Goal: Find specific page/section: Find specific page/section

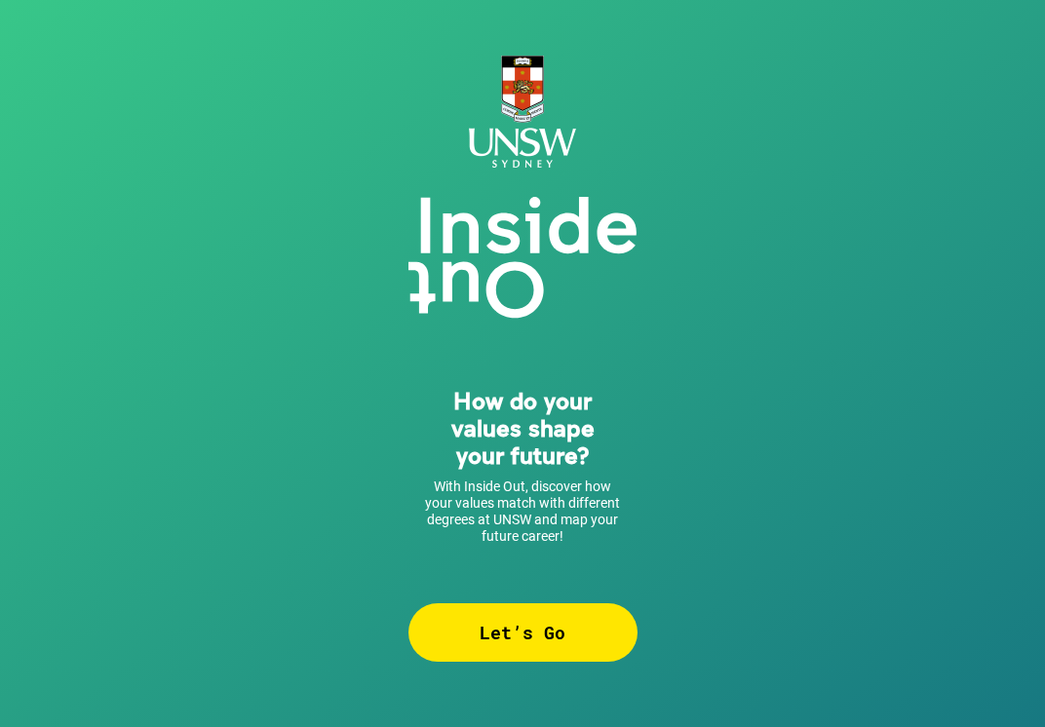
click at [546, 638] on div "Let’s Go" at bounding box center [523, 633] width 229 height 58
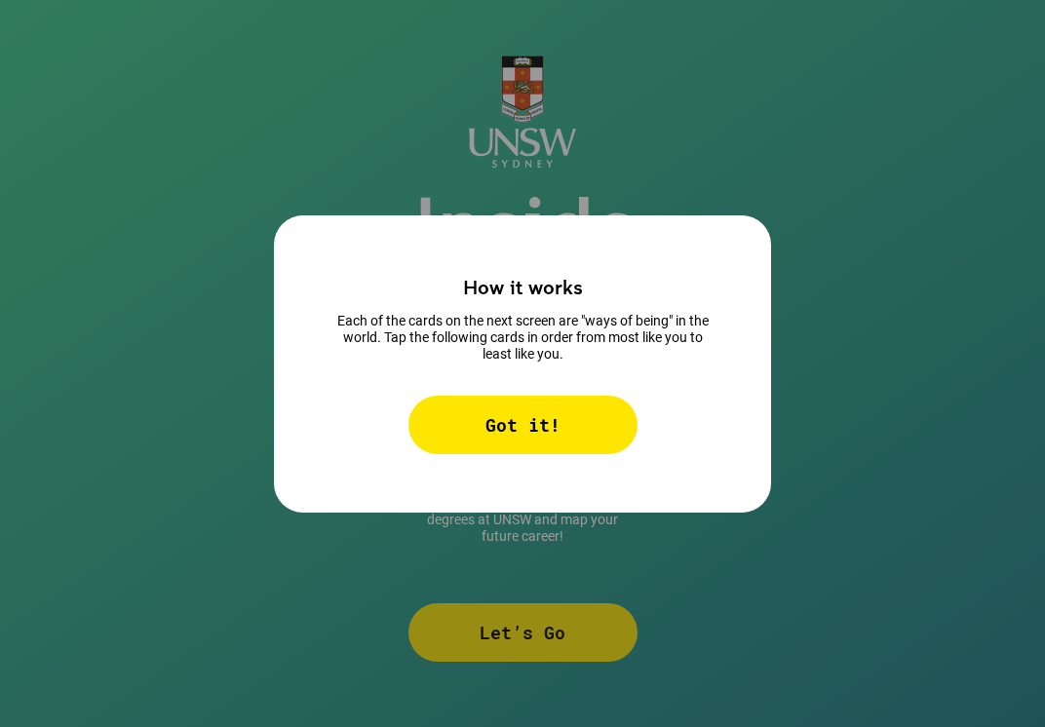
click at [552, 427] on div "Got it!" at bounding box center [523, 425] width 229 height 58
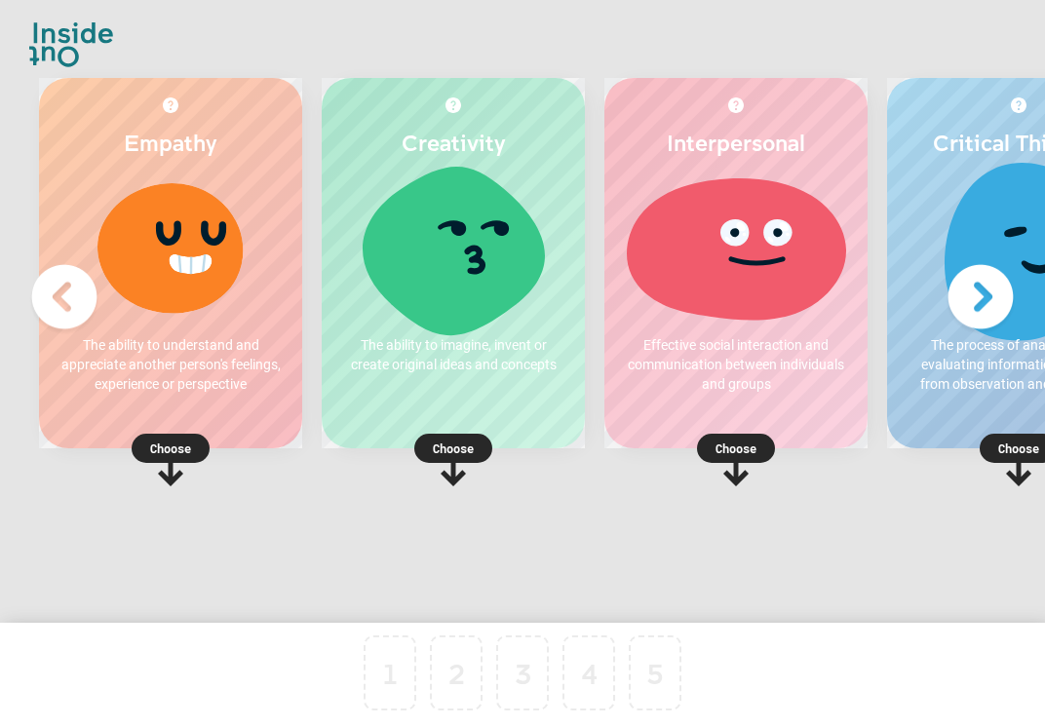
click at [189, 447] on p "Choose" at bounding box center [170, 448] width 263 height 19
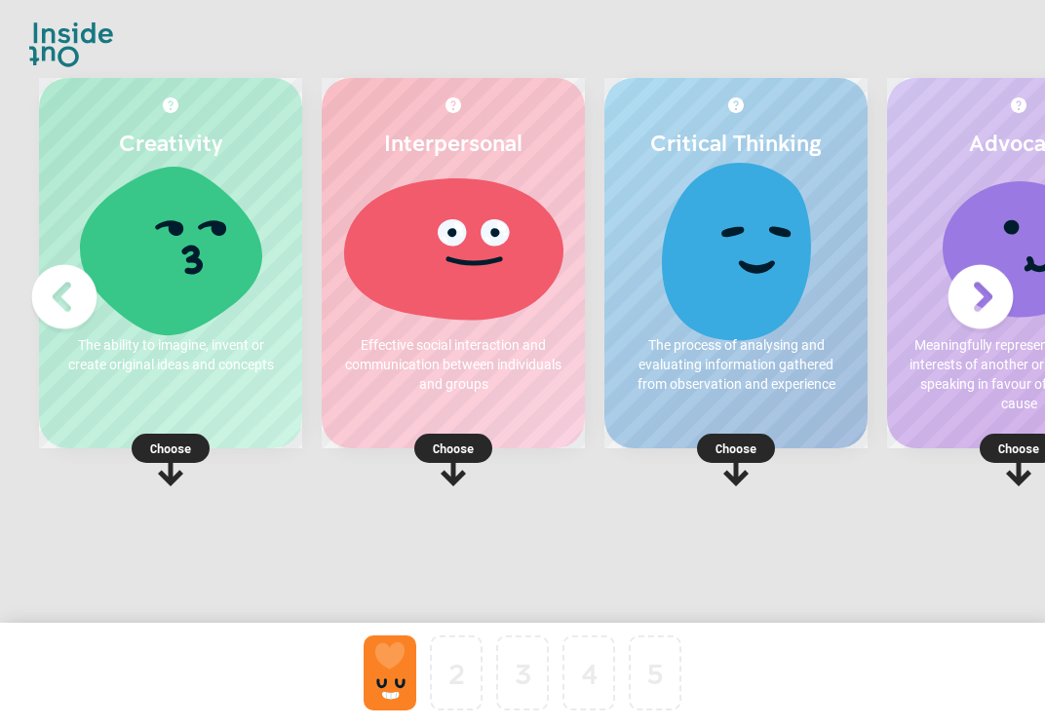
click at [192, 444] on rect at bounding box center [171, 448] width 78 height 29
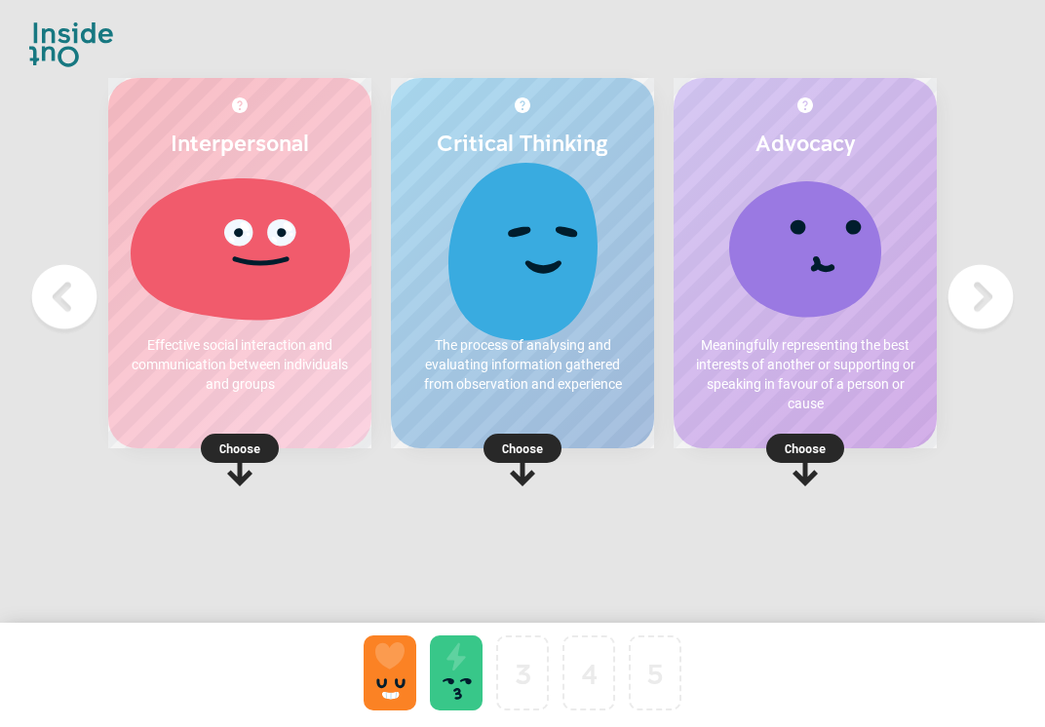
click at [543, 441] on p "Choose" at bounding box center [522, 448] width 263 height 19
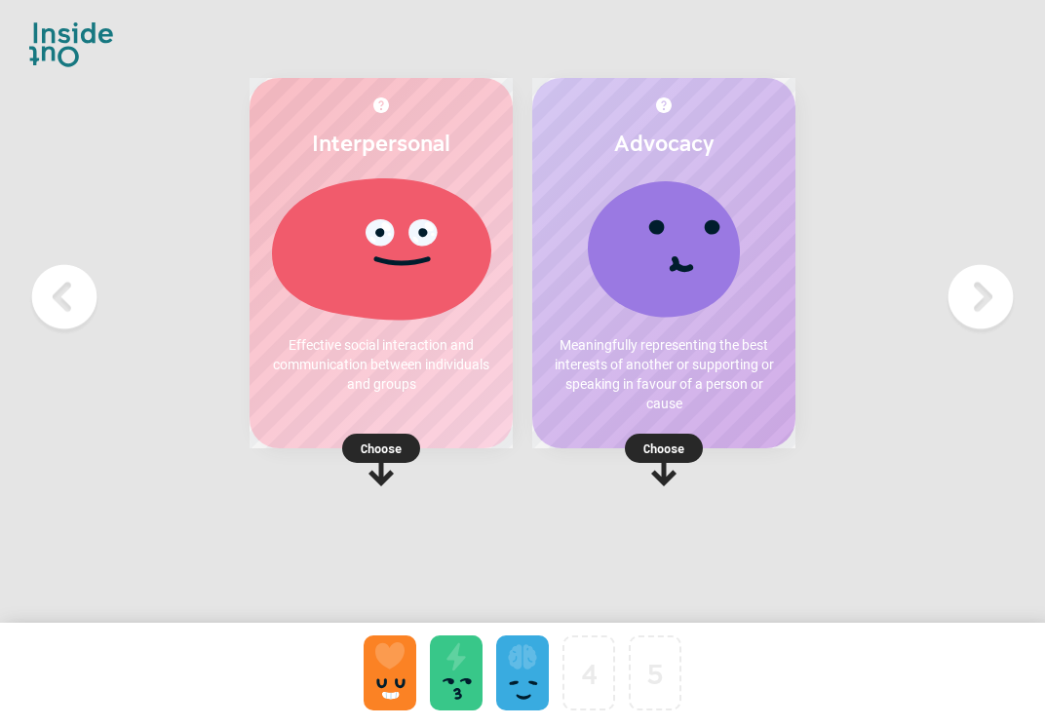
click at [656, 450] on p "Choose" at bounding box center [663, 448] width 263 height 19
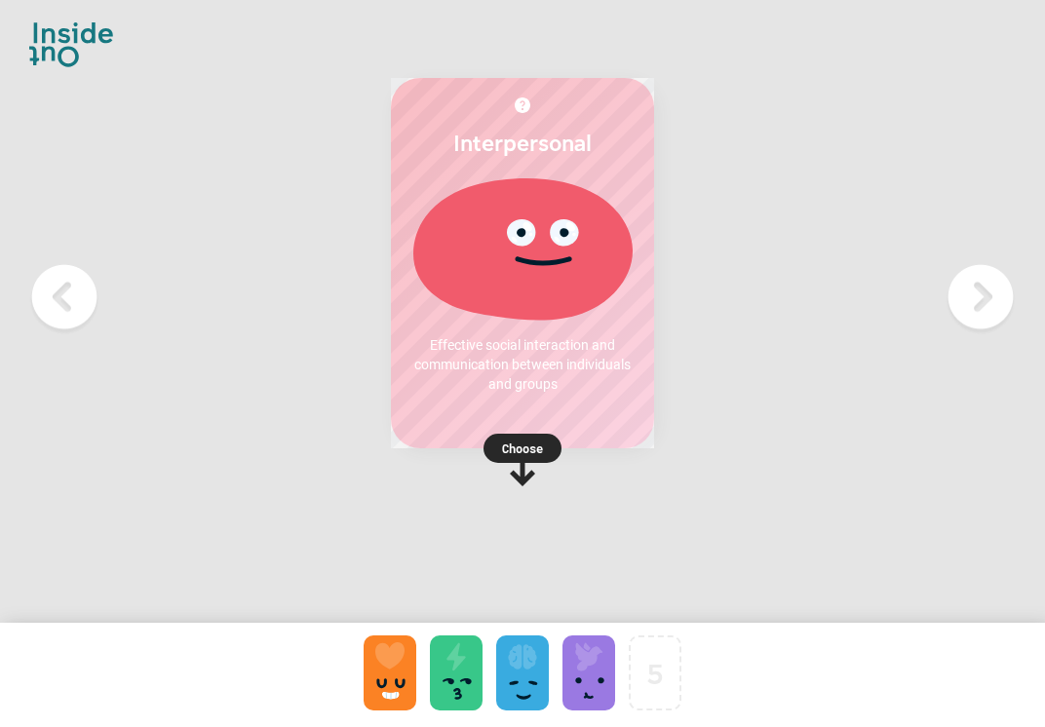
click at [521, 450] on p "Choose" at bounding box center [522, 448] width 263 height 19
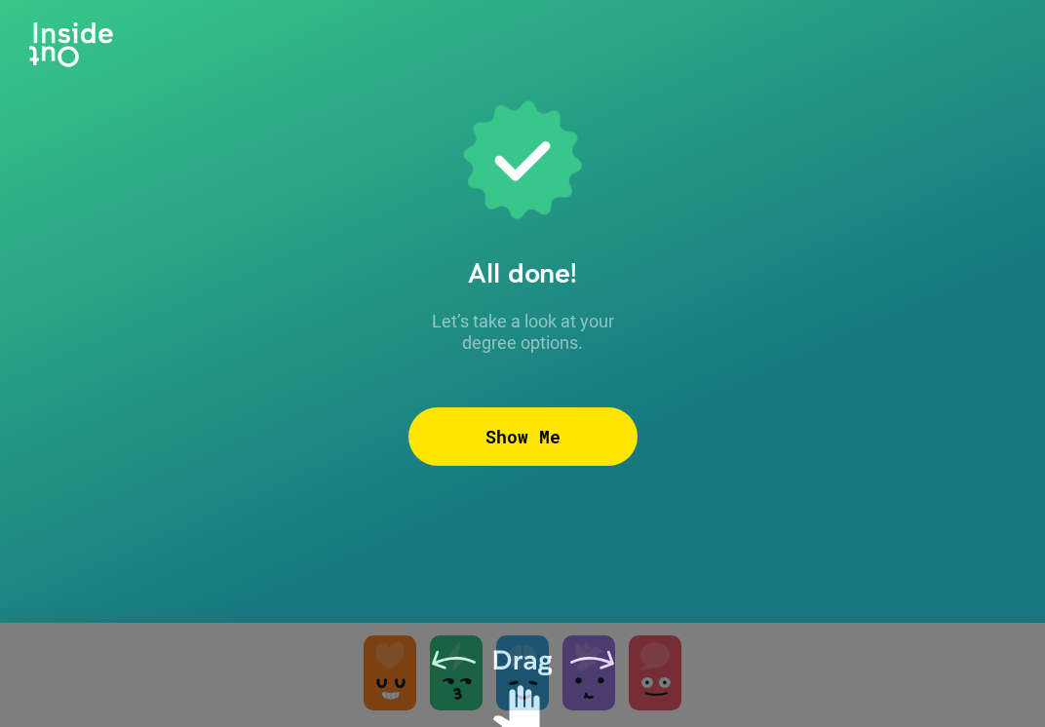
click at [559, 439] on div "Show Me" at bounding box center [523, 437] width 229 height 58
